Goal: Find specific page/section: Find specific page/section

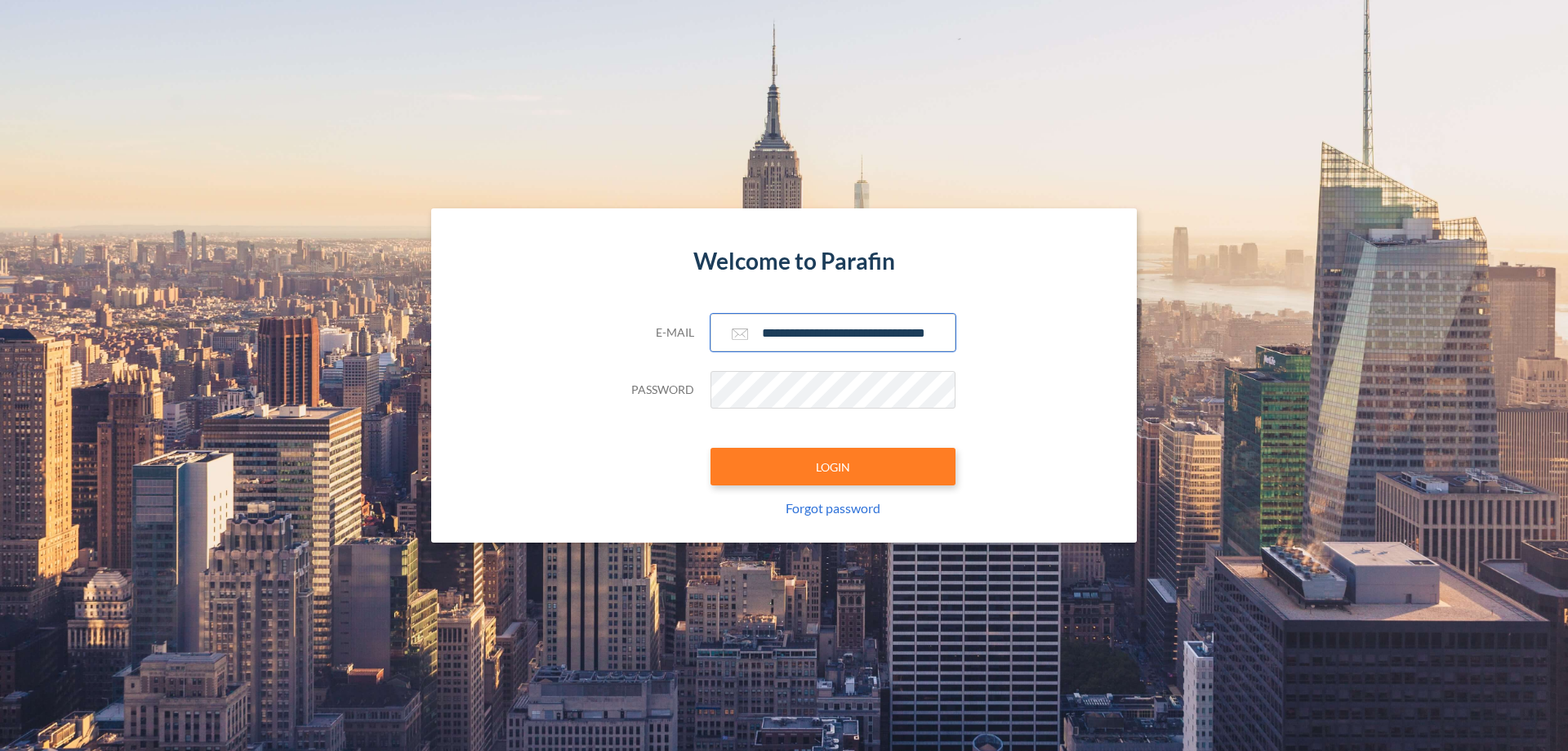
type input "**********"
click at [833, 466] on button "LOGIN" at bounding box center [833, 466] width 245 height 38
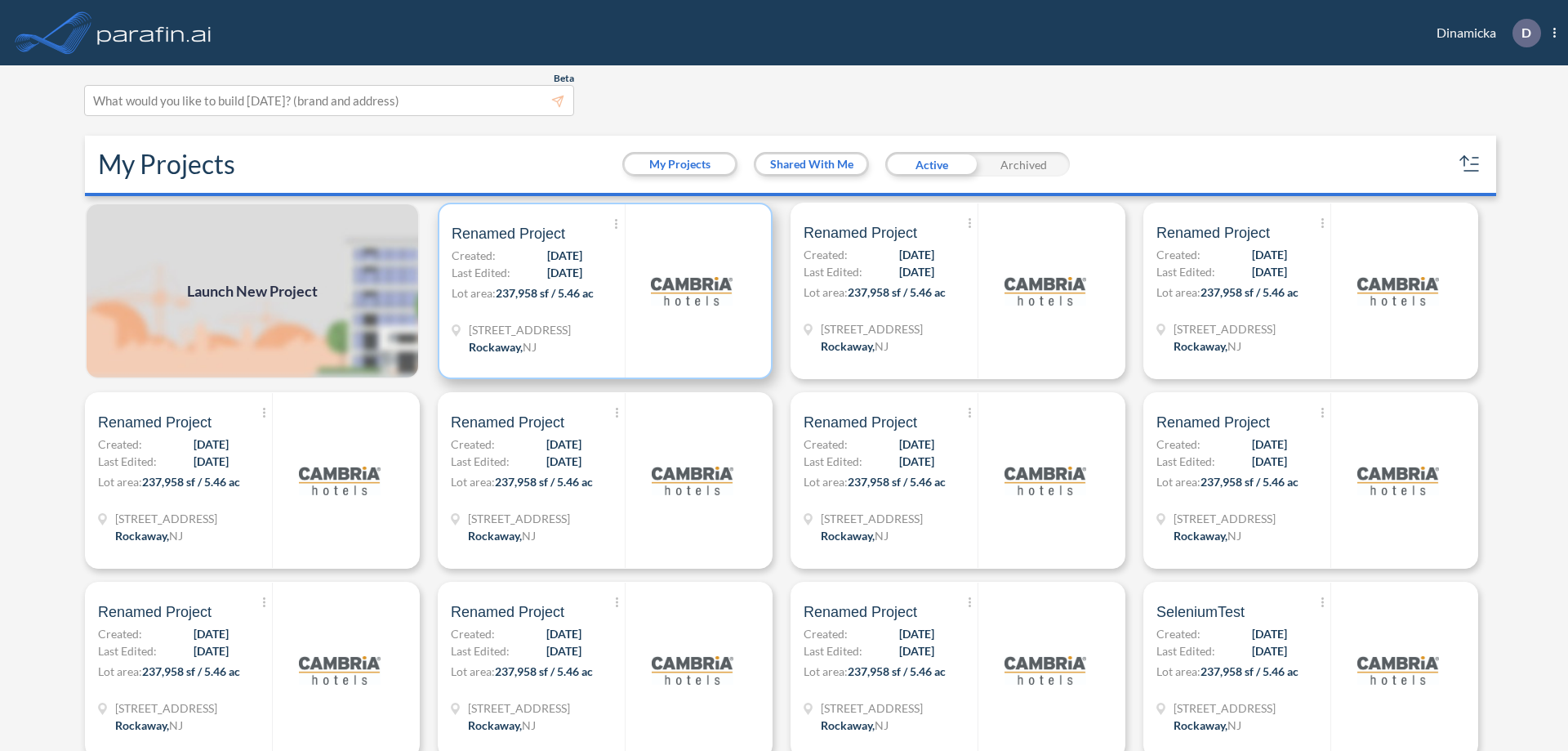
scroll to position [4, 0]
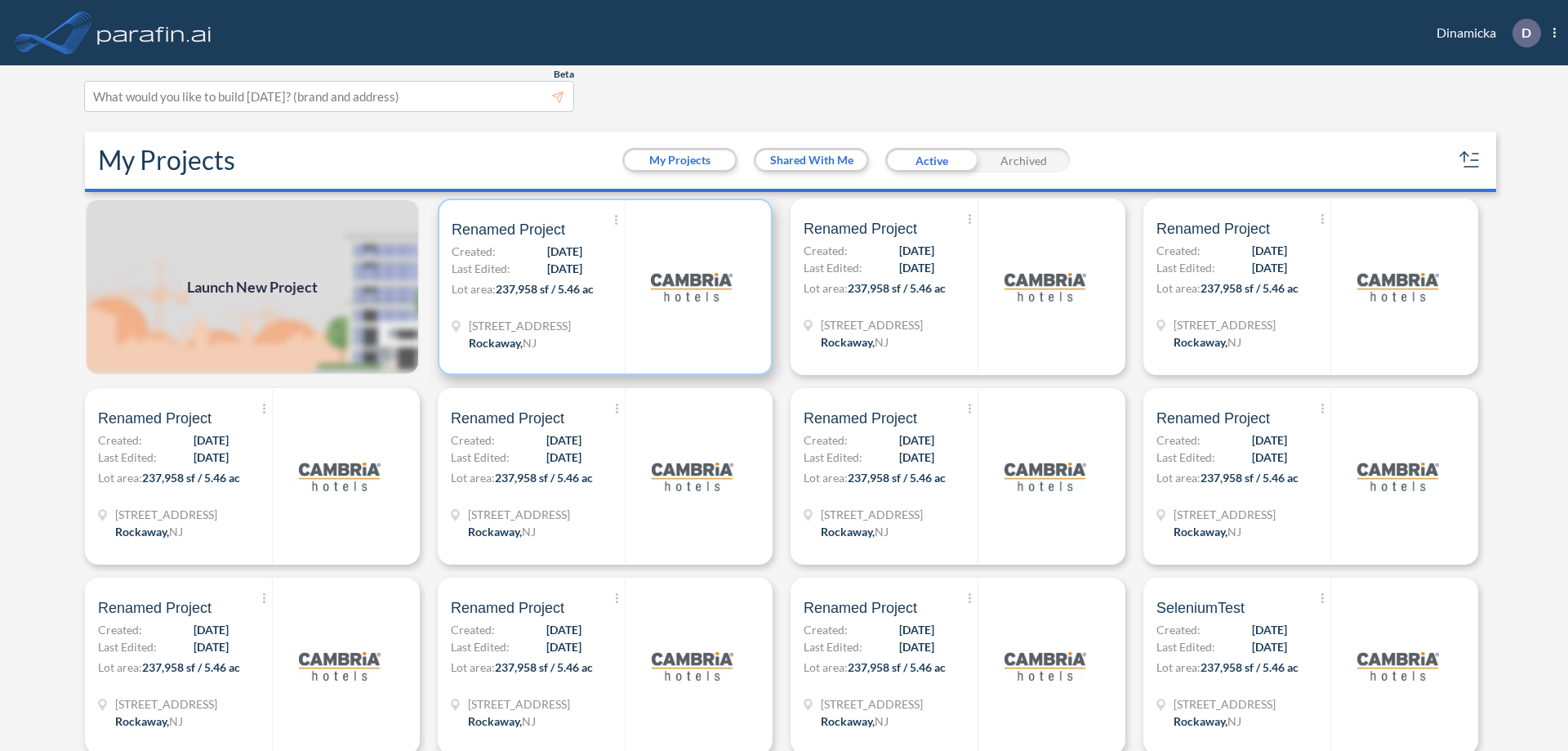
click at [602, 286] on p "Lot area: 237,958 sf / 5.46 ac" at bounding box center [538, 292] width 173 height 23
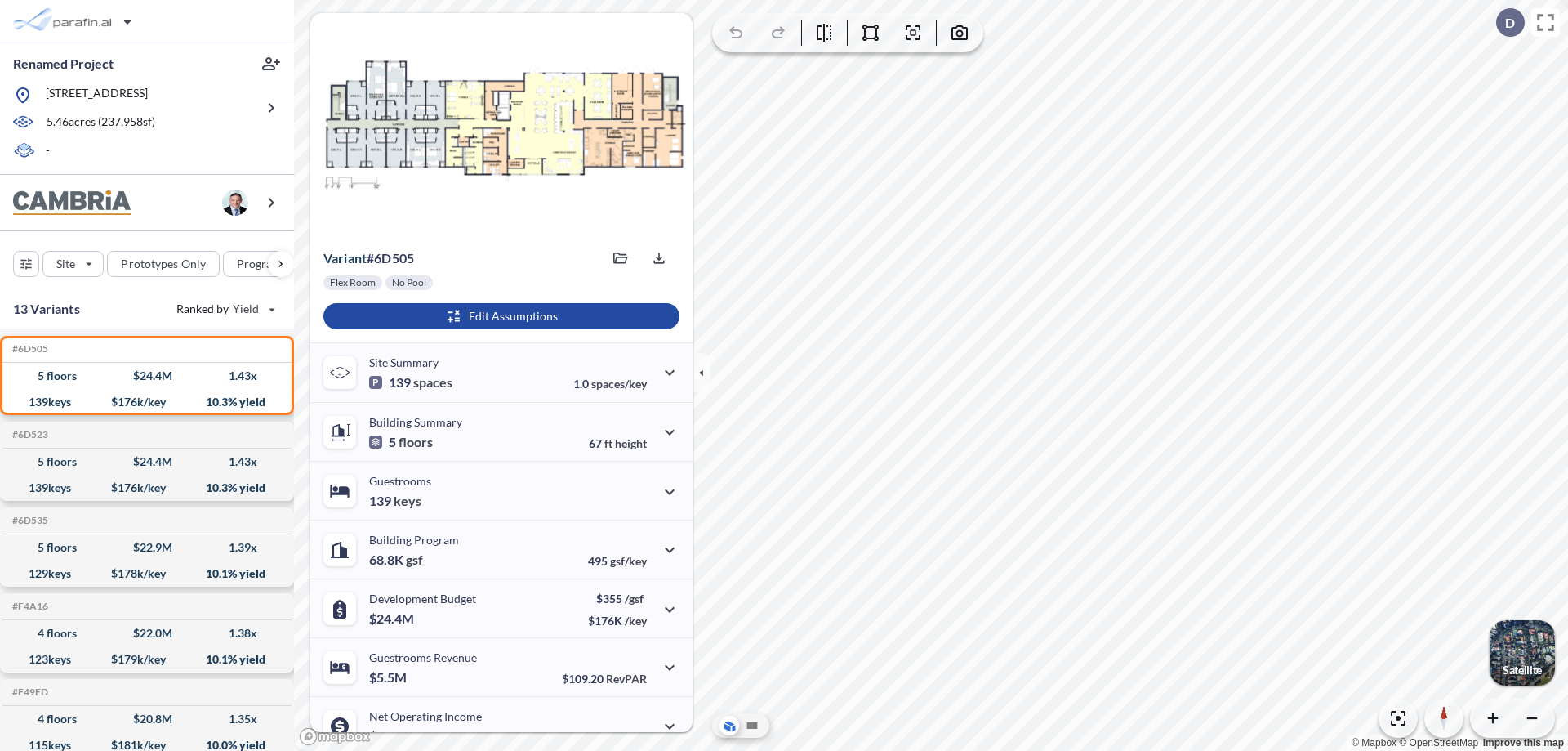
scroll to position [82, 0]
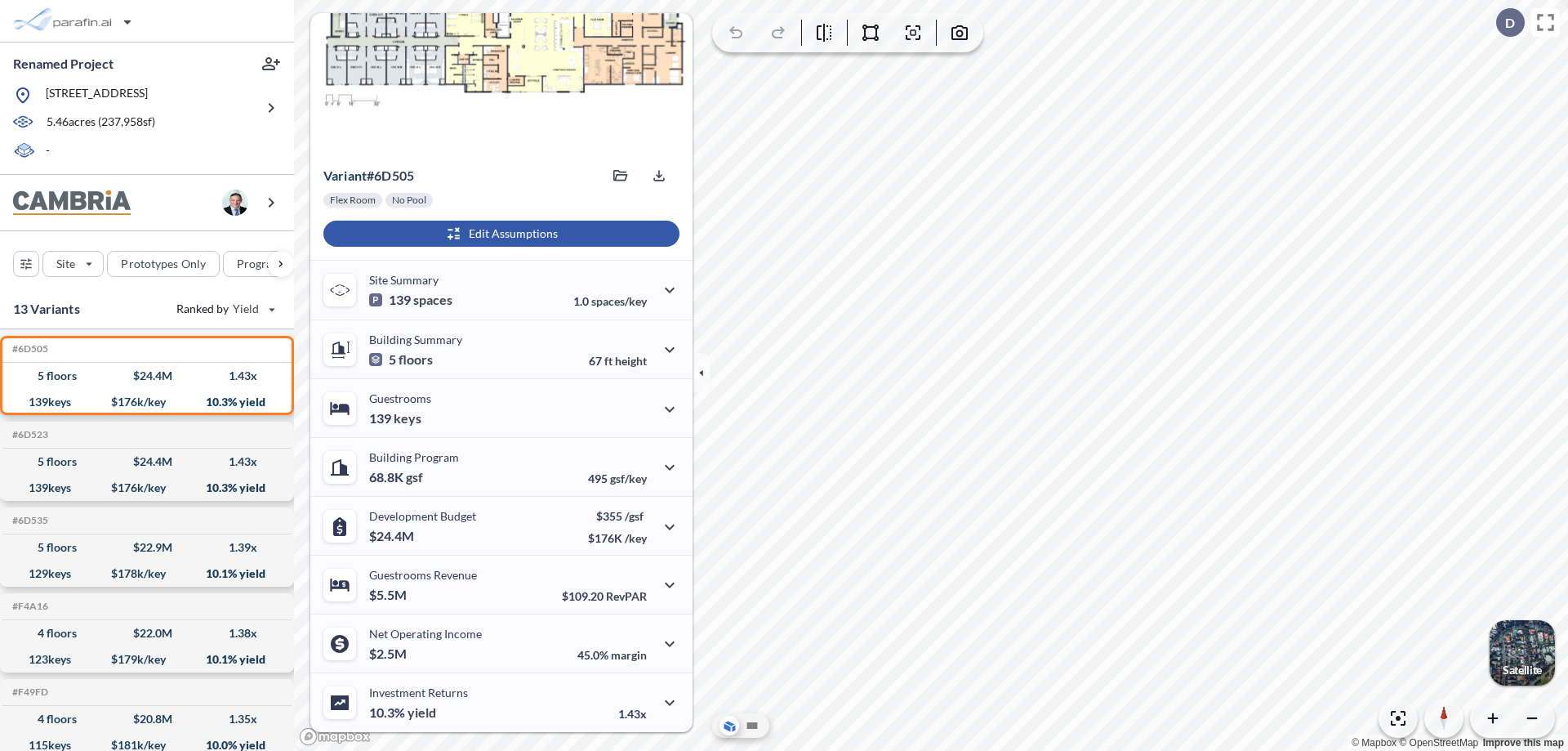
click at [499, 234] on div "button" at bounding box center [501, 233] width 356 height 26
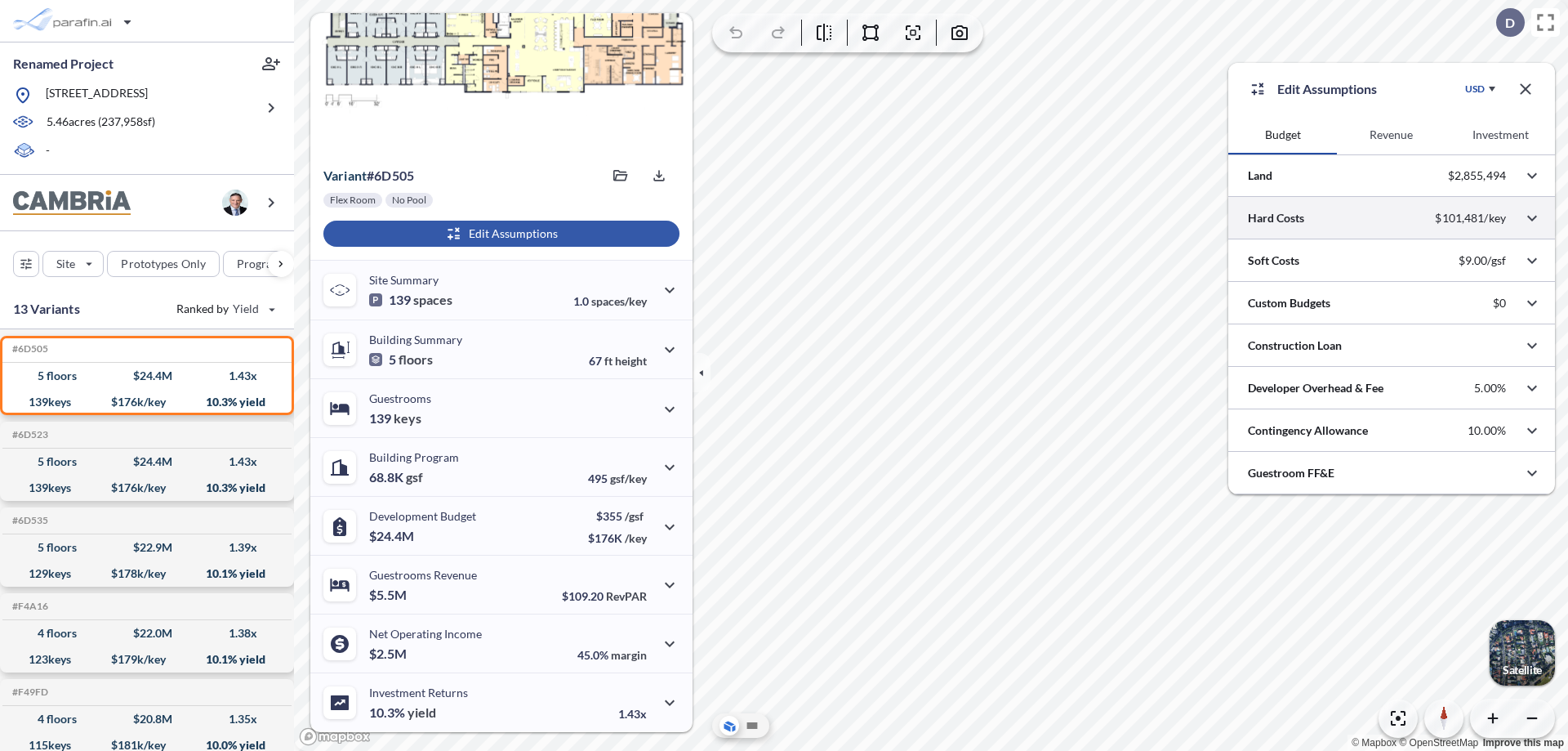
click at [1392, 218] on div at bounding box center [1392, 218] width 327 height 42
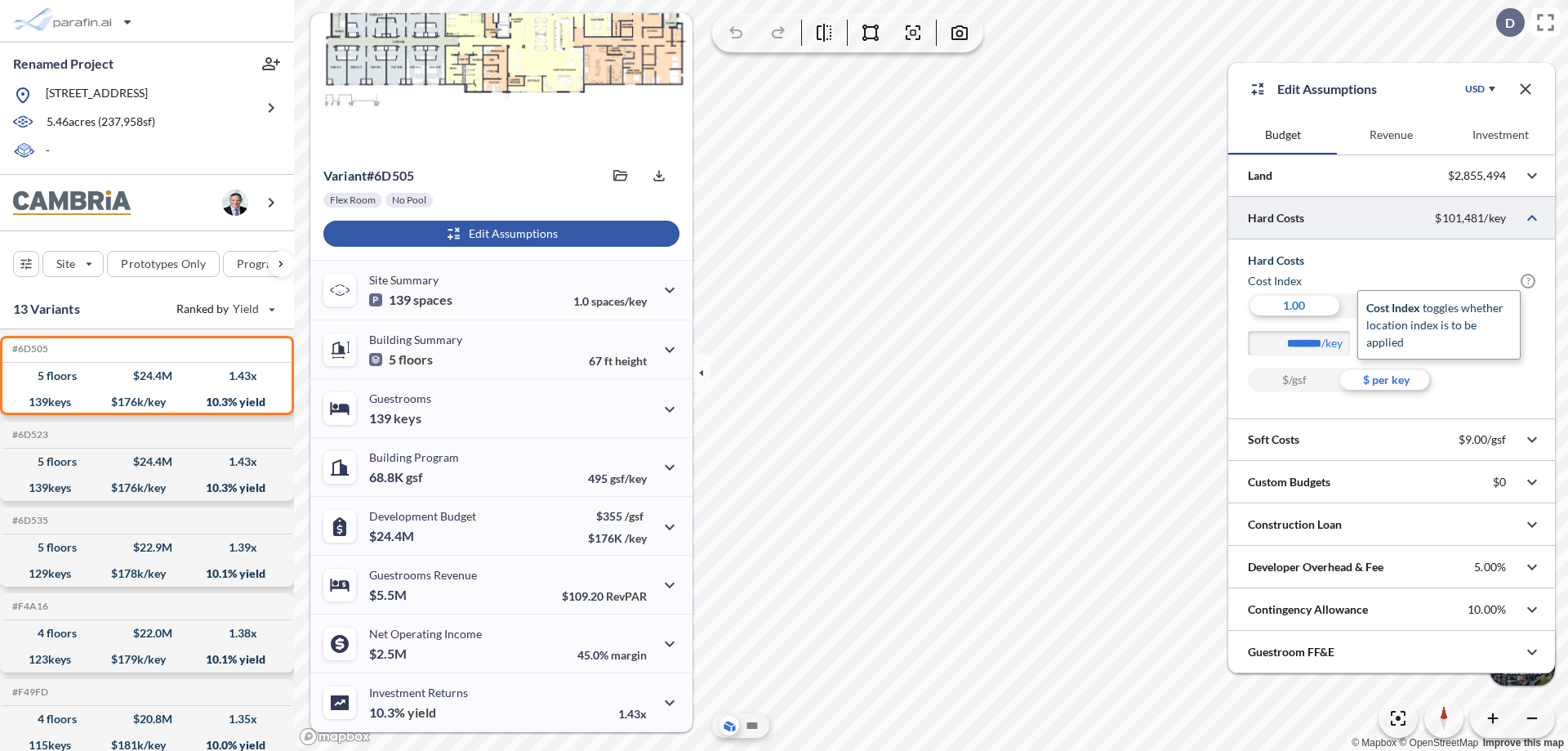
click at [1529, 281] on span "?" at bounding box center [1528, 281] width 14 height 14
